Goal: Information Seeking & Learning: Check status

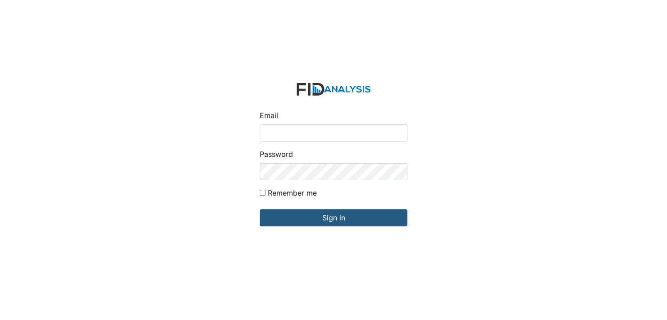
click at [290, 134] on input "Email" at bounding box center [334, 132] width 148 height 17
type input "[EMAIL_ADDRESS][DOMAIN_NAME]"
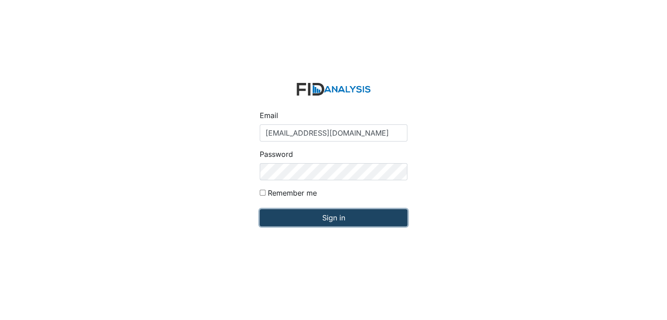
click at [301, 213] on input "Sign in" at bounding box center [334, 217] width 148 height 17
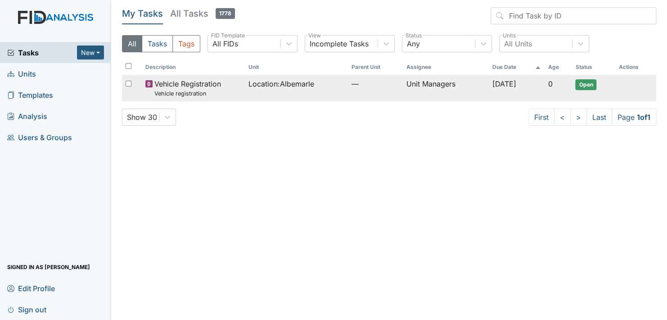
click at [591, 83] on span "Open" at bounding box center [585, 84] width 21 height 11
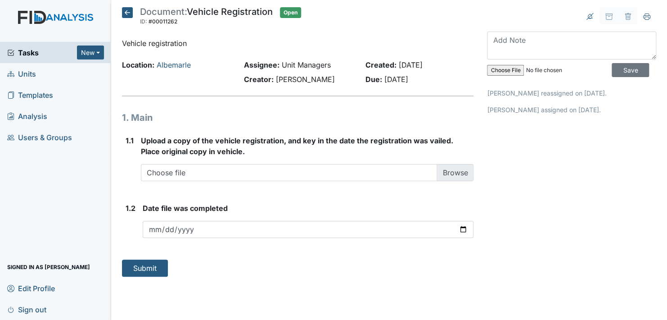
click at [130, 10] on icon at bounding box center [127, 12] width 11 height 11
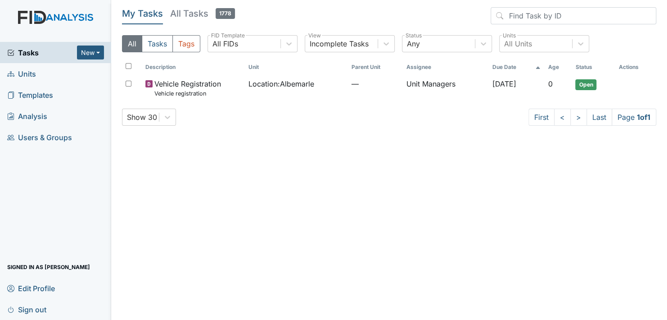
click at [32, 69] on span "Units" at bounding box center [21, 74] width 29 height 14
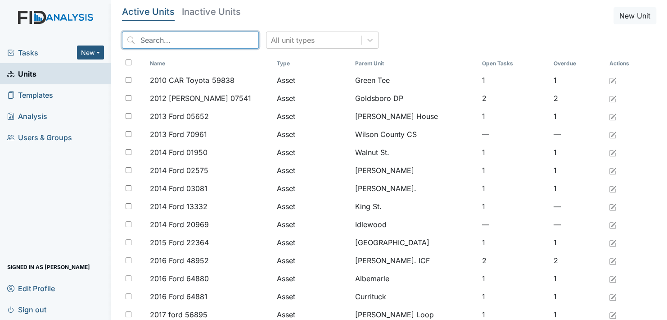
click at [169, 39] on input "search" at bounding box center [190, 40] width 137 height 17
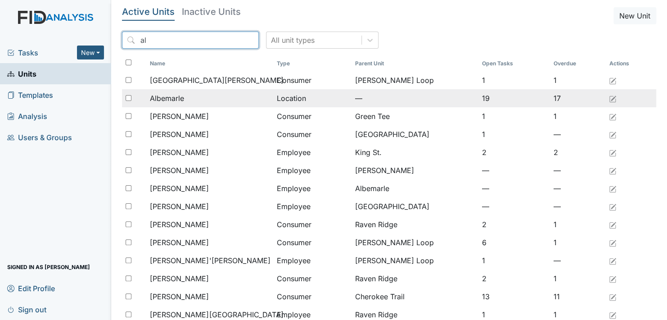
type input "al"
click at [183, 98] on span "Albemarle" at bounding box center [167, 98] width 34 height 11
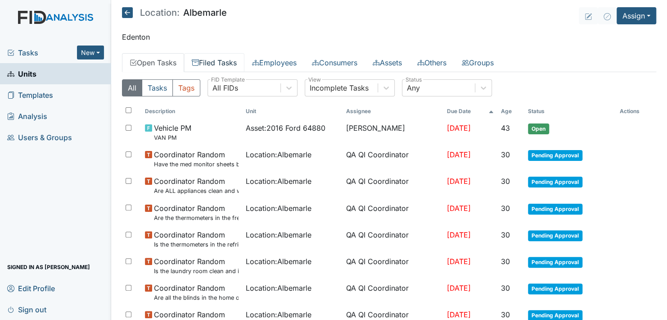
click at [229, 61] on link "Filed Tasks" at bounding box center [214, 62] width 60 height 19
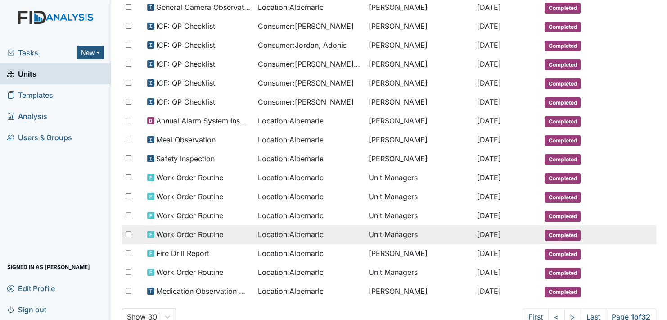
scroll to position [409, 0]
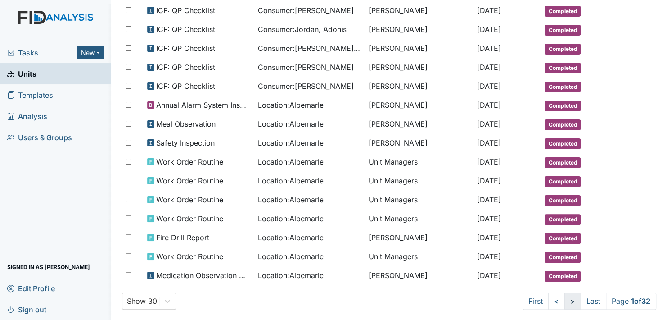
click at [565, 292] on link ">" at bounding box center [573, 300] width 17 height 17
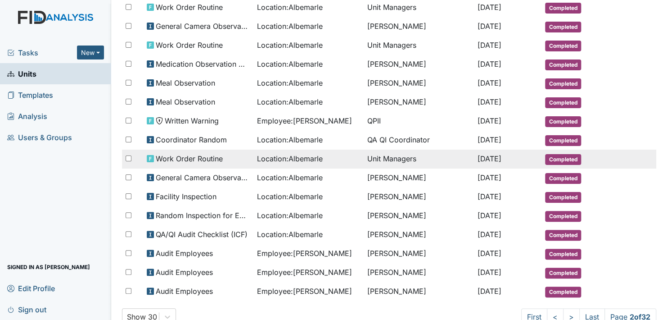
scroll to position [401, 0]
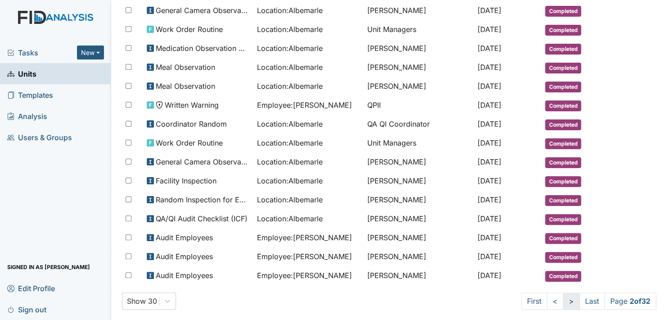
click at [563, 292] on link ">" at bounding box center [571, 300] width 17 height 17
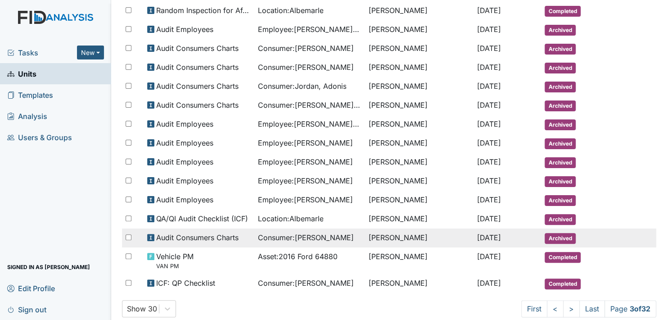
scroll to position [409, 0]
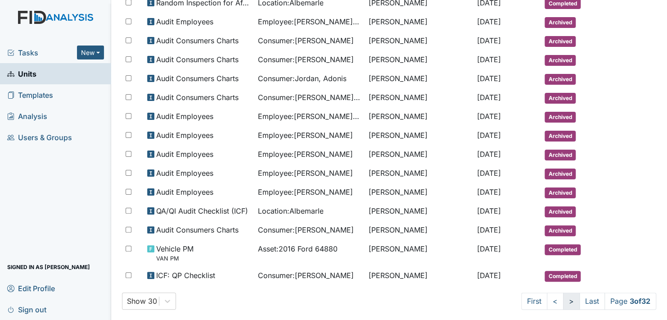
click at [563, 292] on link ">" at bounding box center [571, 300] width 17 height 17
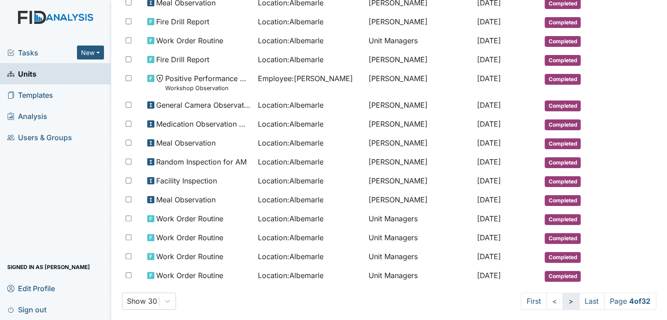
click at [563, 292] on link ">" at bounding box center [571, 300] width 17 height 17
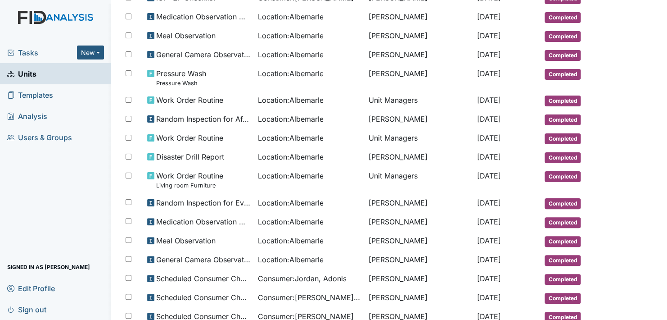
scroll to position [425, 0]
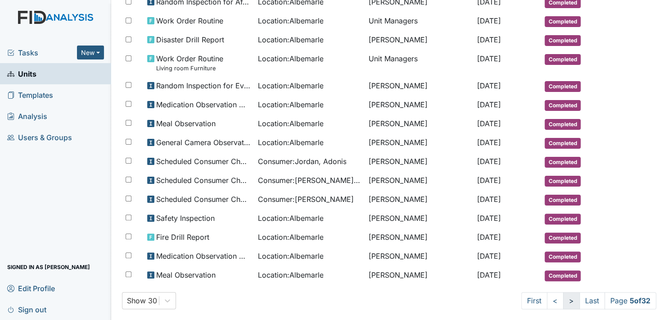
click at [563, 292] on link ">" at bounding box center [571, 300] width 17 height 17
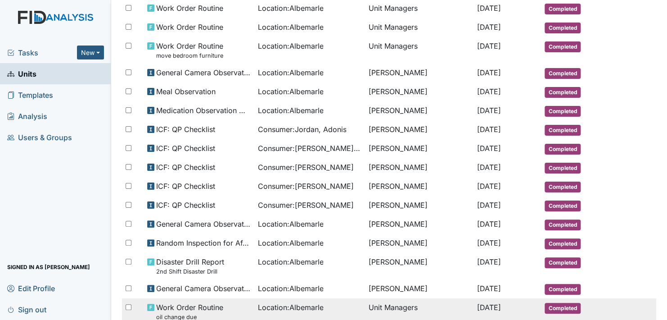
scroll to position [327, 0]
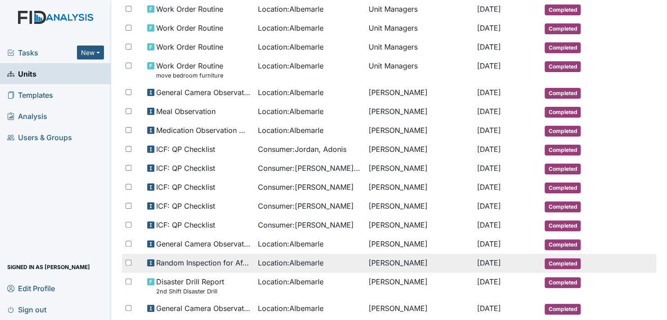
click at [547, 258] on span "Completed" at bounding box center [563, 263] width 36 height 11
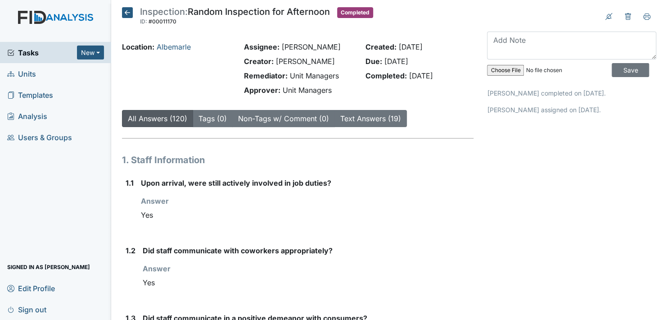
click at [128, 12] on icon at bounding box center [127, 12] width 11 height 11
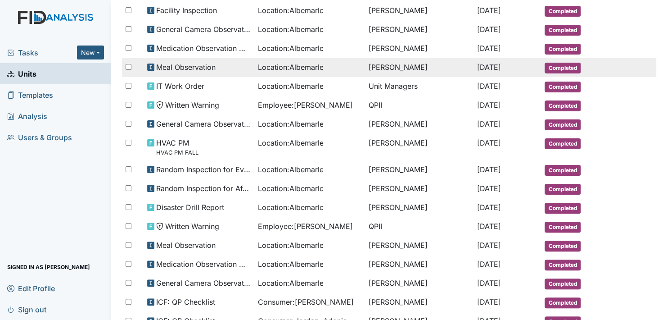
scroll to position [180, 0]
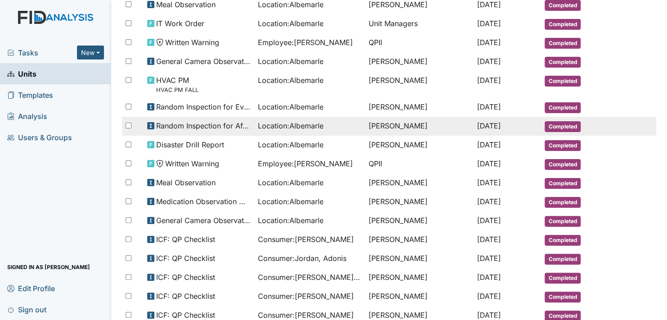
click at [550, 121] on span "Completed" at bounding box center [563, 126] width 36 height 11
click at [554, 122] on span "Completed" at bounding box center [563, 126] width 36 height 11
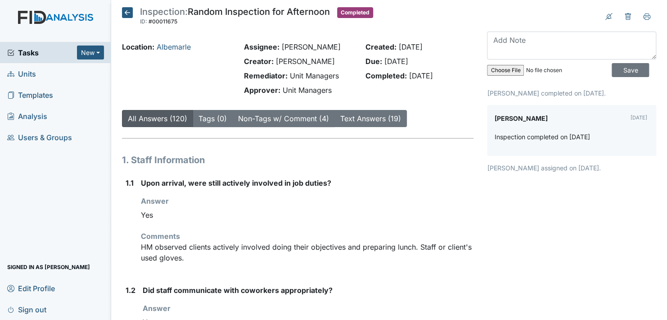
click at [136, 10] on h5 "Inspection: Random Inspection for Afternoon ID: #00011675 Completed Autosaving.…" at bounding box center [247, 17] width 251 height 20
click at [128, 12] on icon at bounding box center [127, 12] width 11 height 11
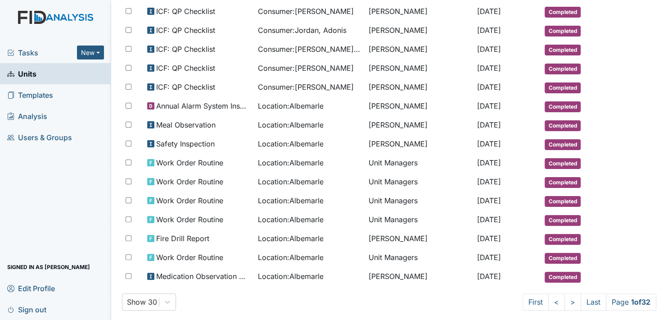
scroll to position [409, 0]
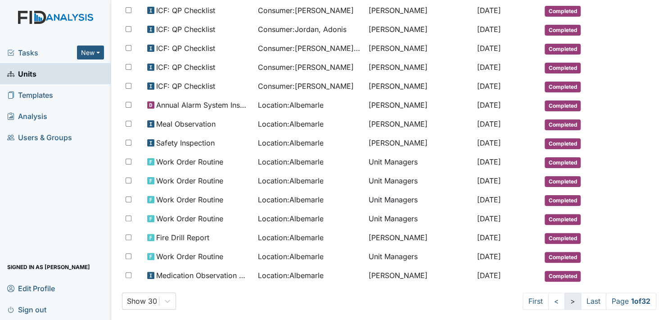
click at [565, 293] on link ">" at bounding box center [573, 300] width 17 height 17
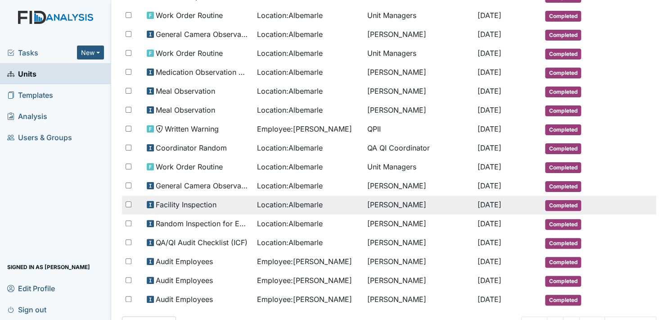
scroll to position [401, 0]
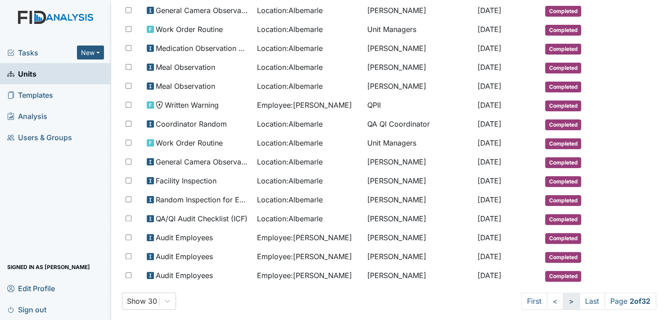
click at [563, 292] on link ">" at bounding box center [571, 300] width 17 height 17
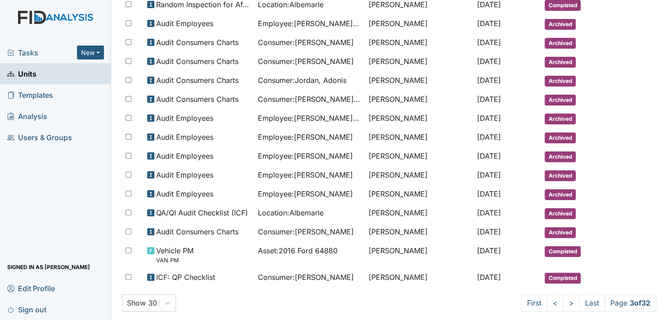
scroll to position [409, 0]
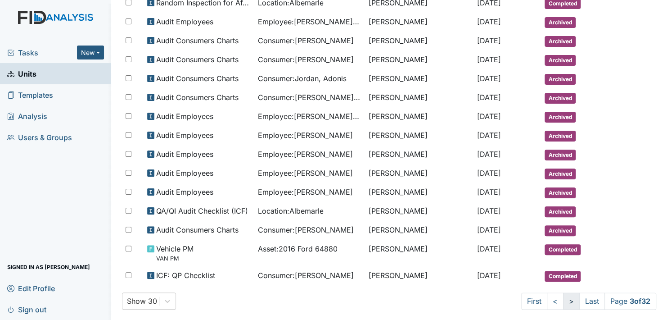
click at [563, 292] on link ">" at bounding box center [571, 300] width 17 height 17
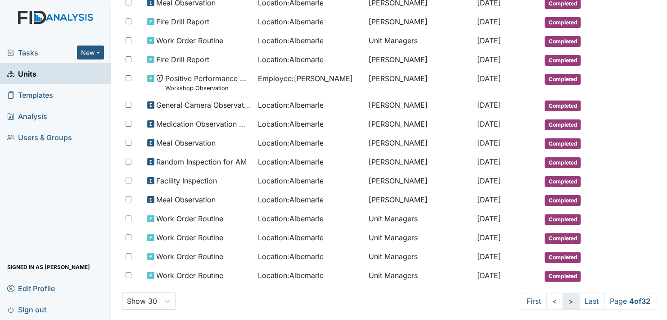
click at [563, 292] on link ">" at bounding box center [571, 300] width 17 height 17
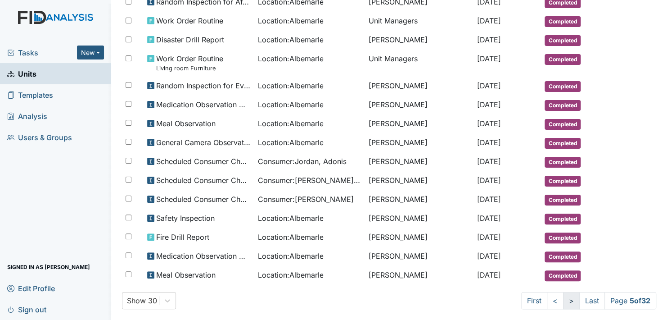
click at [563, 292] on link ">" at bounding box center [571, 300] width 17 height 17
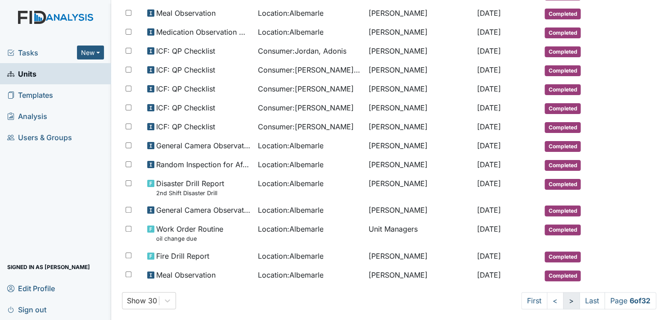
scroll to position [417, 0]
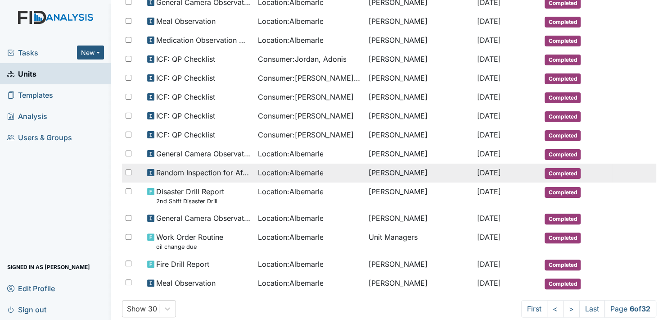
click at [558, 168] on span "Completed" at bounding box center [563, 173] width 36 height 11
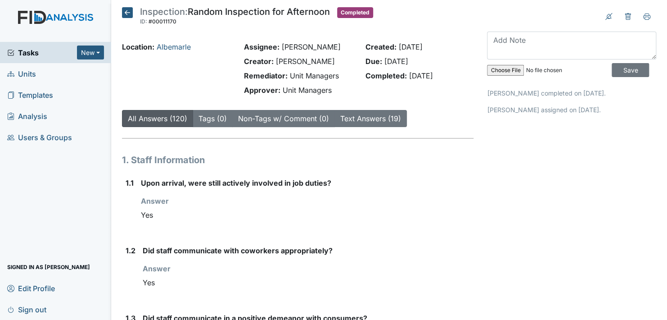
click at [129, 10] on icon at bounding box center [127, 12] width 11 height 11
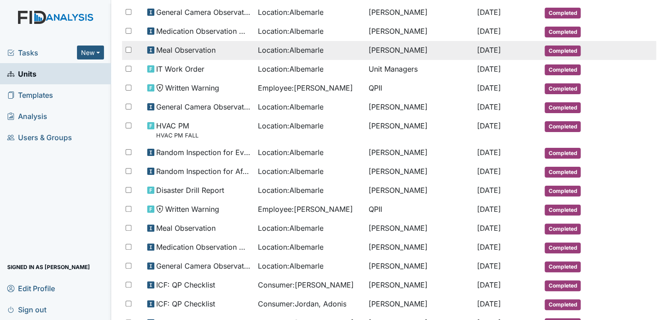
scroll to position [135, 0]
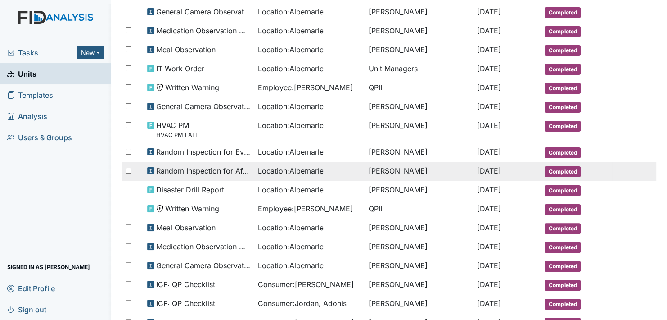
click at [559, 168] on span "Completed" at bounding box center [563, 171] width 36 height 11
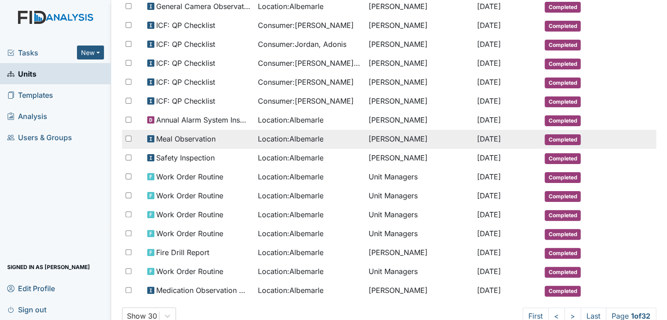
scroll to position [409, 0]
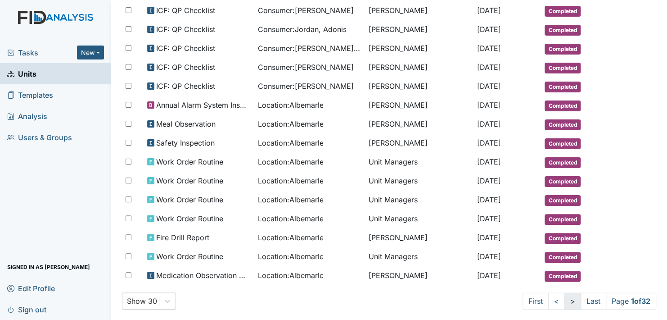
click at [565, 292] on link ">" at bounding box center [573, 300] width 17 height 17
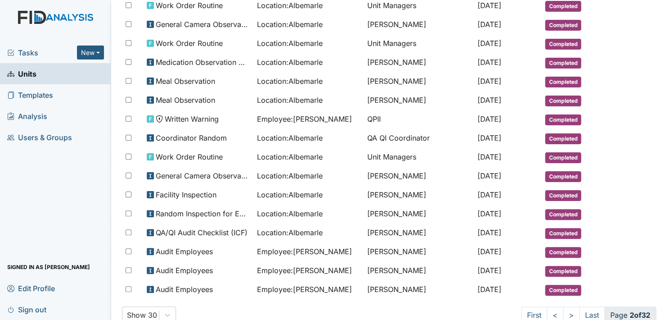
scroll to position [401, 0]
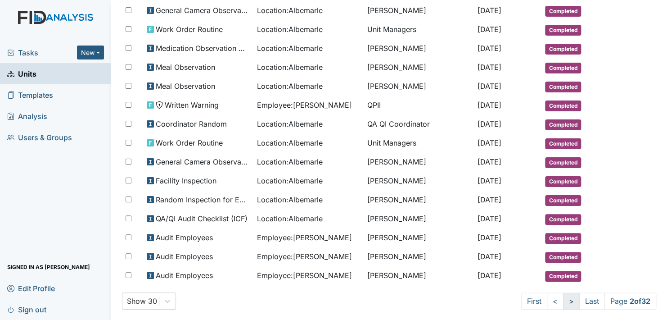
click at [563, 292] on link ">" at bounding box center [571, 300] width 17 height 17
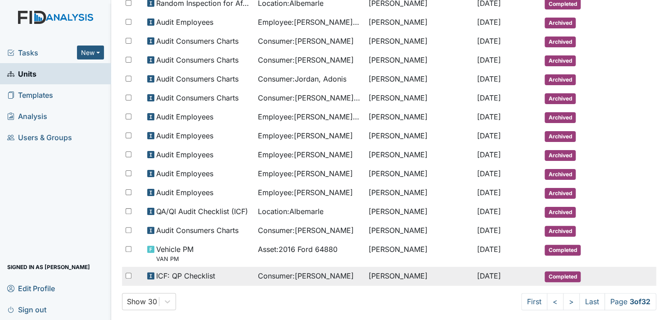
scroll to position [409, 0]
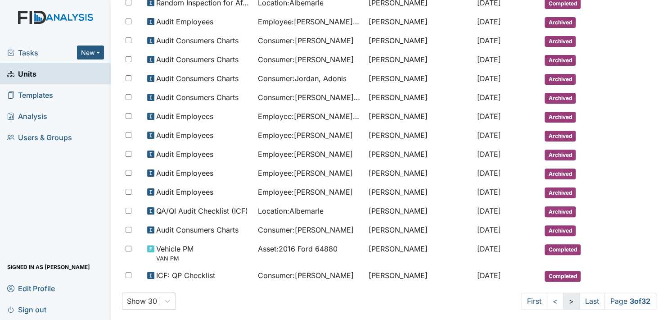
click at [563, 292] on link ">" at bounding box center [571, 300] width 17 height 17
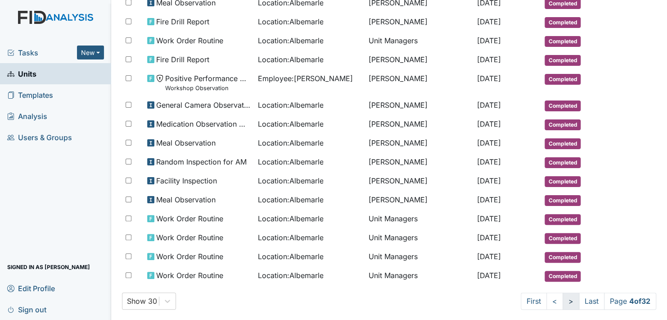
click at [563, 292] on link ">" at bounding box center [571, 300] width 17 height 17
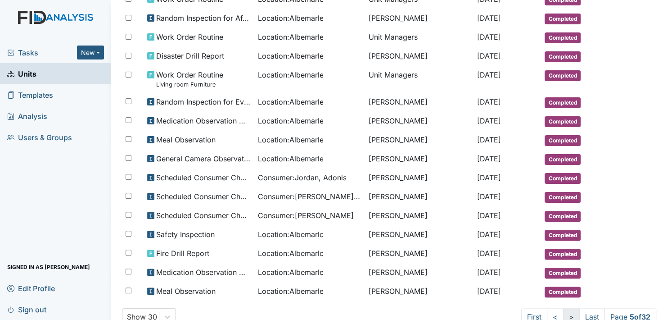
scroll to position [425, 0]
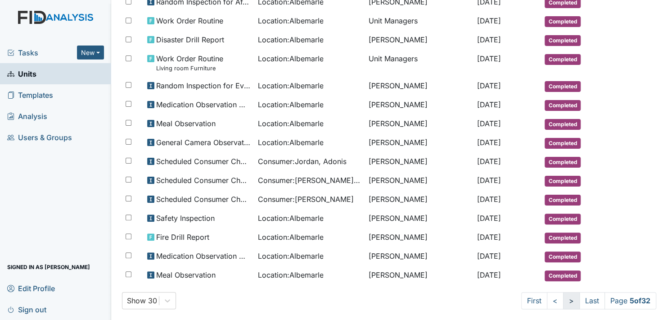
click at [563, 292] on link ">" at bounding box center [571, 300] width 17 height 17
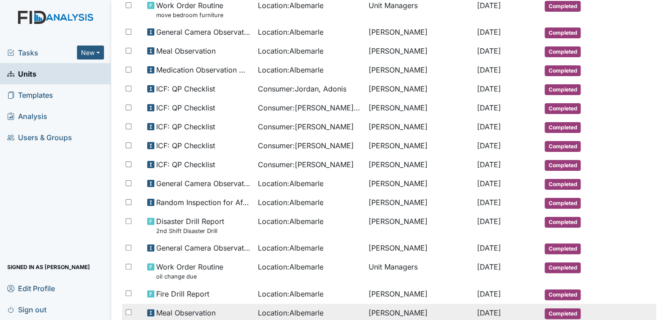
scroll to position [372, 0]
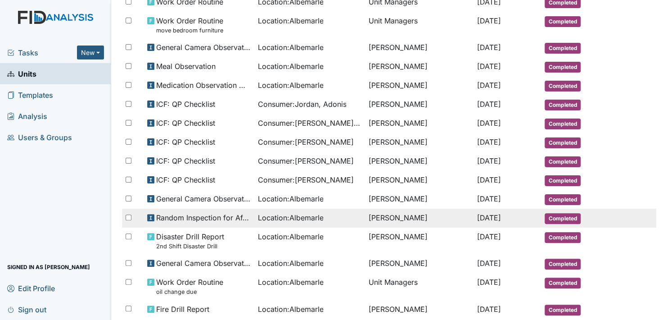
click at [551, 213] on span "Completed" at bounding box center [563, 218] width 36 height 11
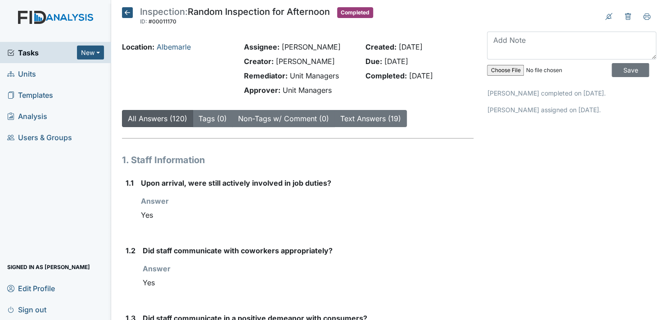
click at [127, 13] on icon at bounding box center [127, 12] width 11 height 11
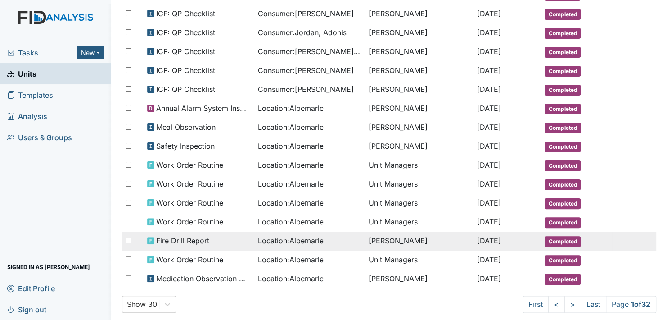
scroll to position [409, 0]
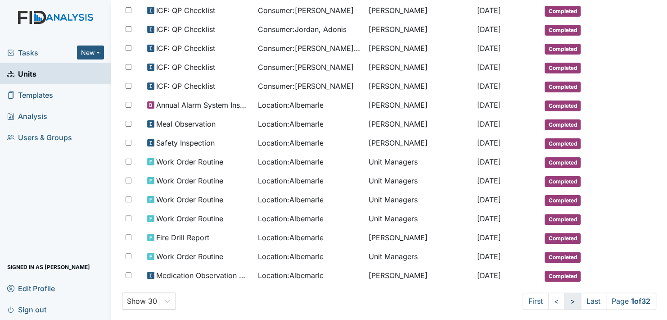
click at [565, 292] on link ">" at bounding box center [573, 300] width 17 height 17
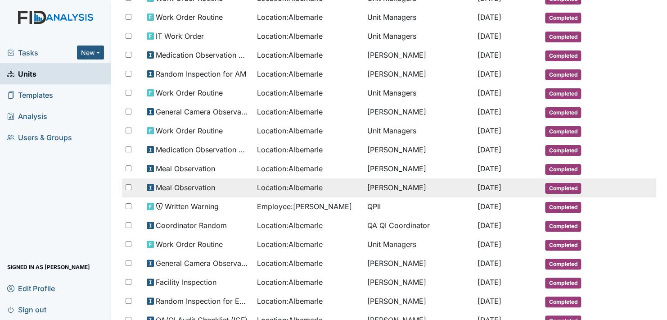
scroll to position [401, 0]
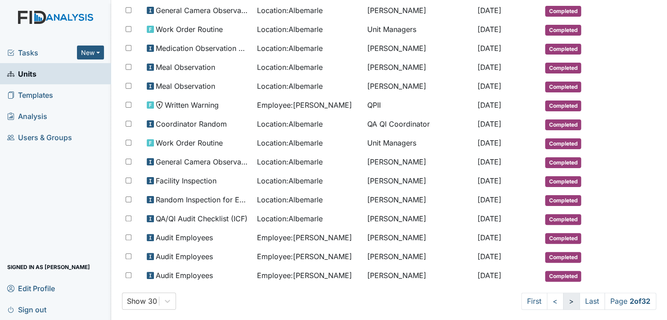
click at [563, 292] on link ">" at bounding box center [571, 300] width 17 height 17
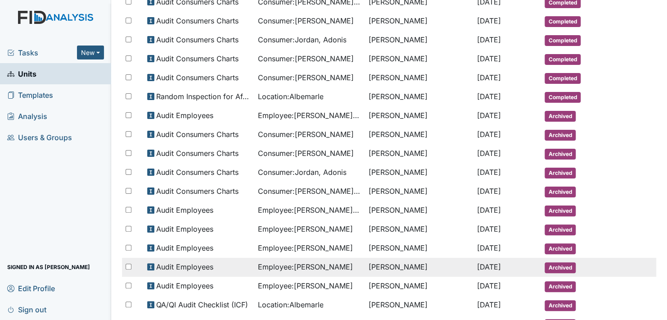
scroll to position [405, 0]
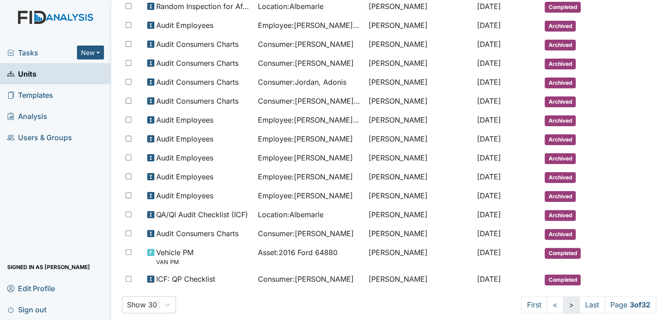
click at [563, 296] on link ">" at bounding box center [571, 304] width 17 height 17
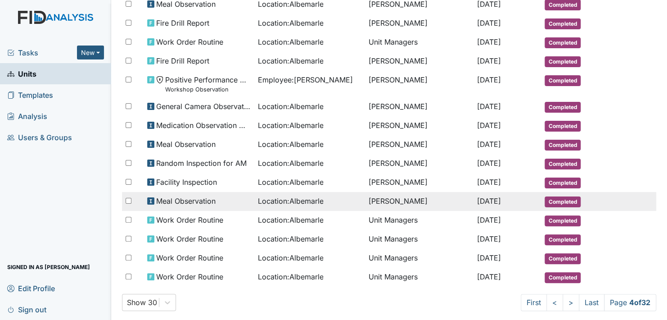
scroll to position [409, 0]
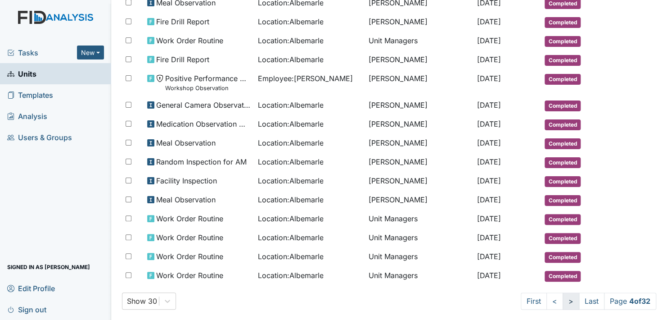
click at [563, 293] on link ">" at bounding box center [571, 300] width 17 height 17
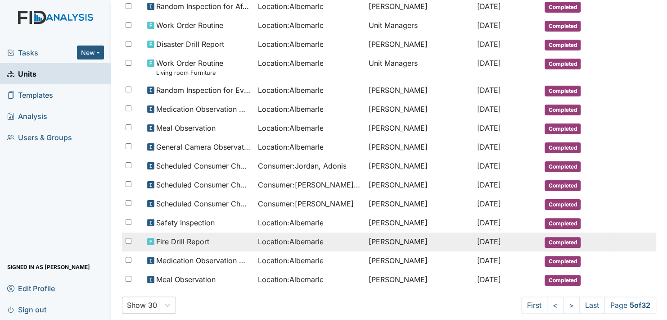
scroll to position [425, 0]
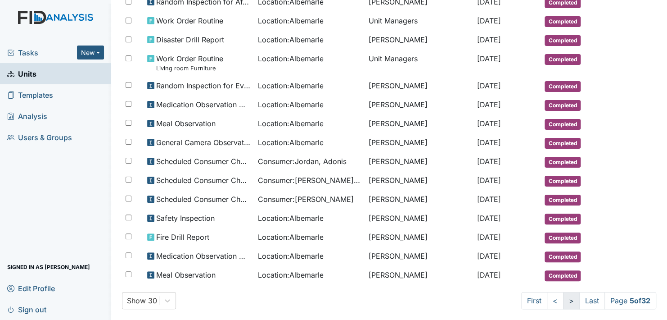
click at [563, 292] on link ">" at bounding box center [571, 300] width 17 height 17
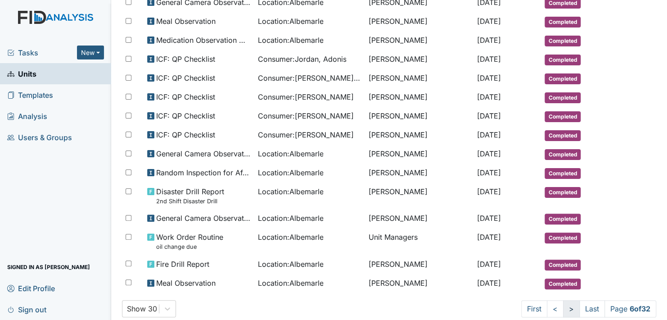
click at [563, 300] on link ">" at bounding box center [571, 308] width 17 height 17
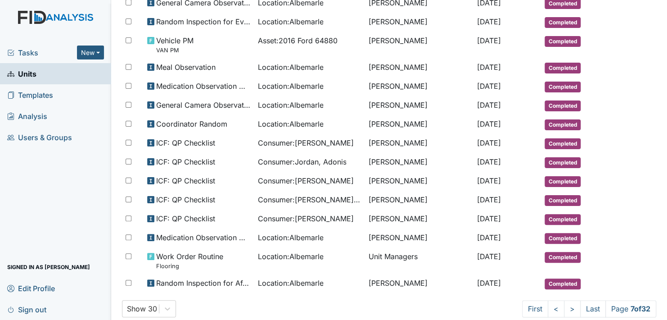
scroll to position [417, 0]
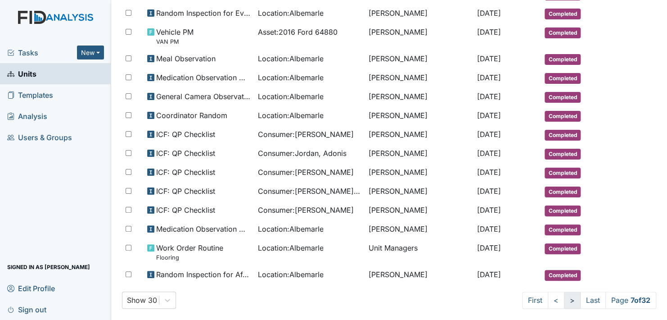
click at [564, 292] on link ">" at bounding box center [572, 299] width 17 height 17
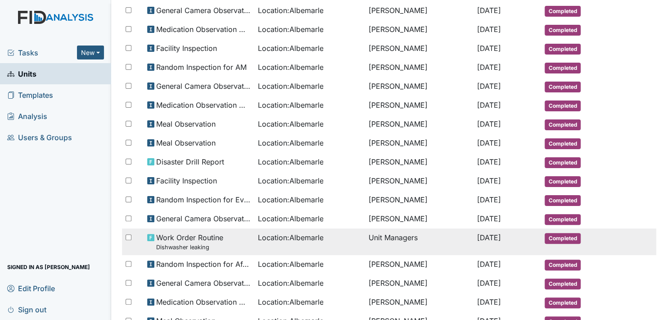
scroll to position [319, 0]
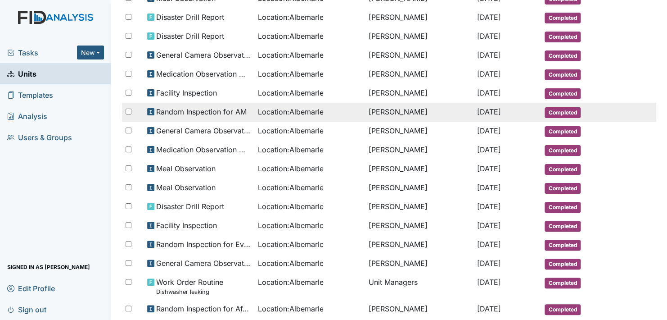
click at [226, 106] on span "Random Inspection for AM" at bounding box center [201, 111] width 90 height 11
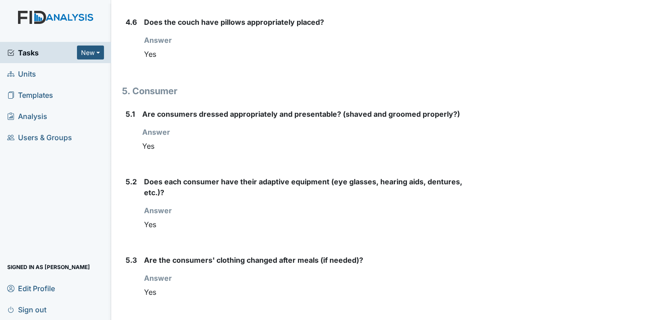
scroll to position [2071, 0]
